Goal: Task Accomplishment & Management: Manage account settings

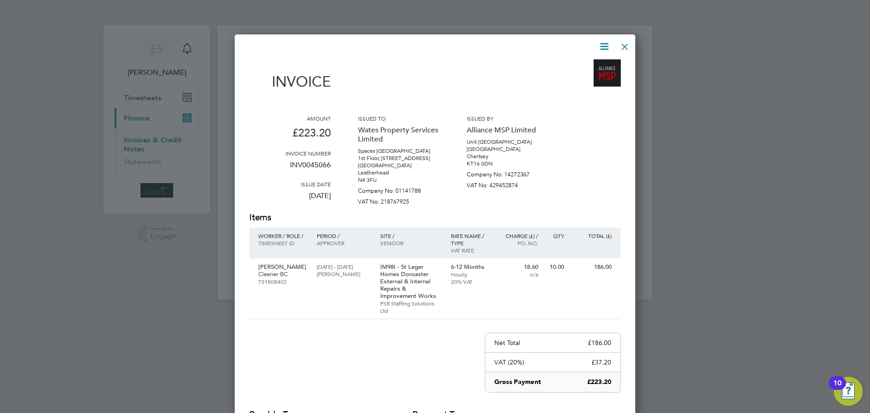
scroll to position [473, 401]
click at [620, 41] on div at bounding box center [625, 44] width 16 height 16
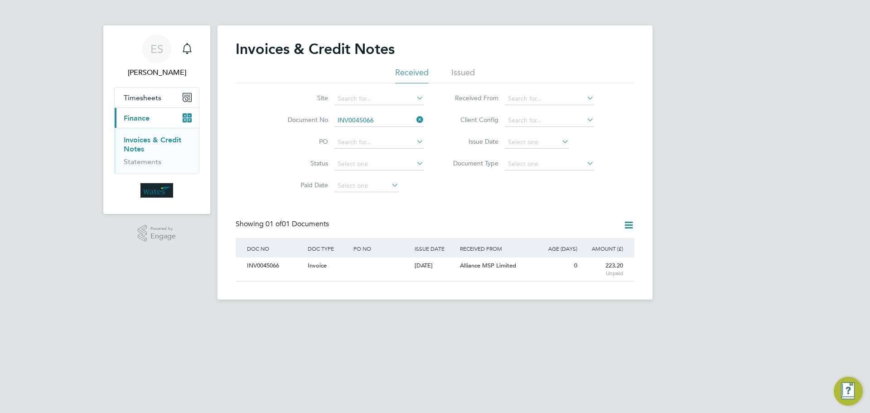
click at [415, 120] on icon at bounding box center [415, 119] width 0 height 13
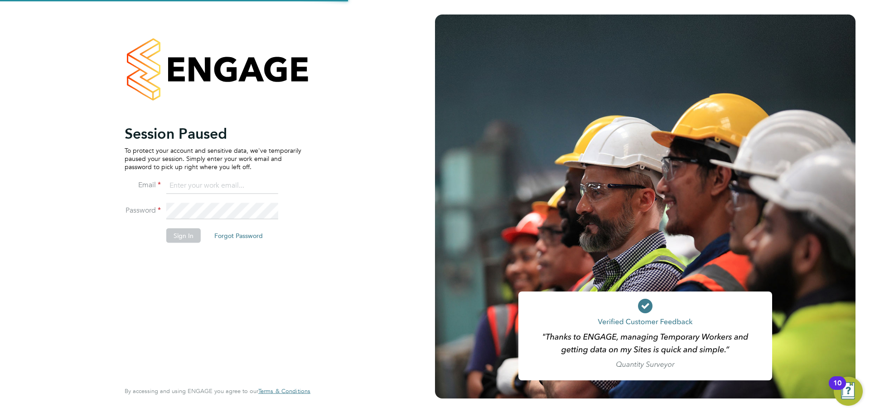
type input "Emily.Summerfield@wates.co.uk"
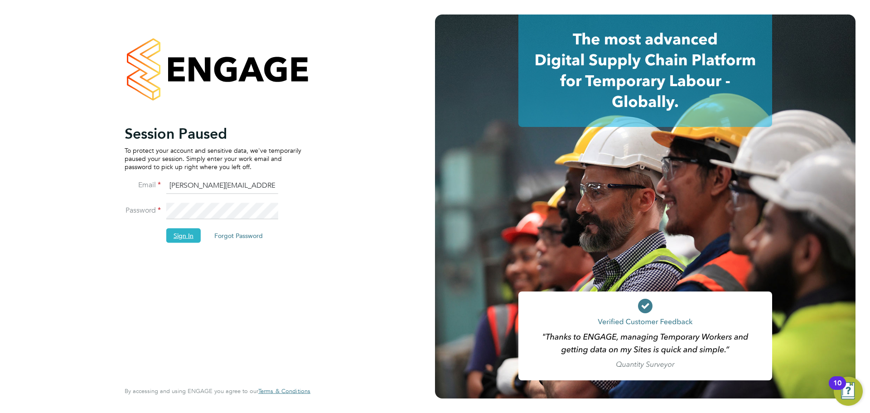
click at [184, 237] on button "Sign In" at bounding box center [183, 235] width 34 height 15
